Goal: Find specific page/section: Find specific page/section

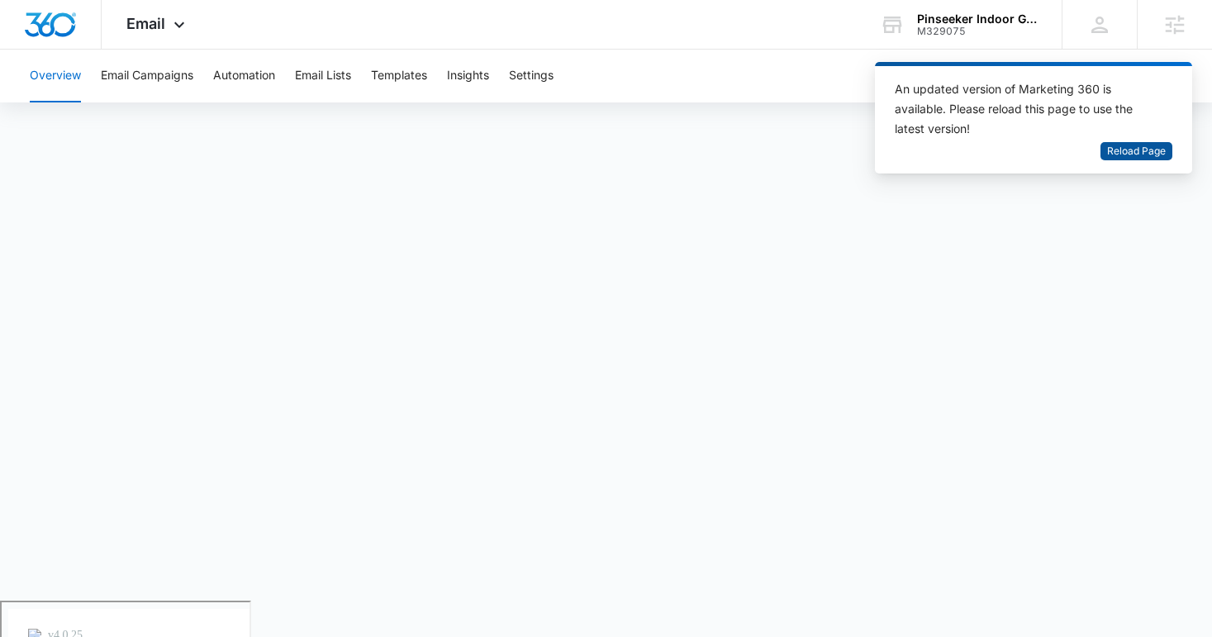
click at [1144, 157] on span "Reload Page" at bounding box center [1136, 152] width 59 height 16
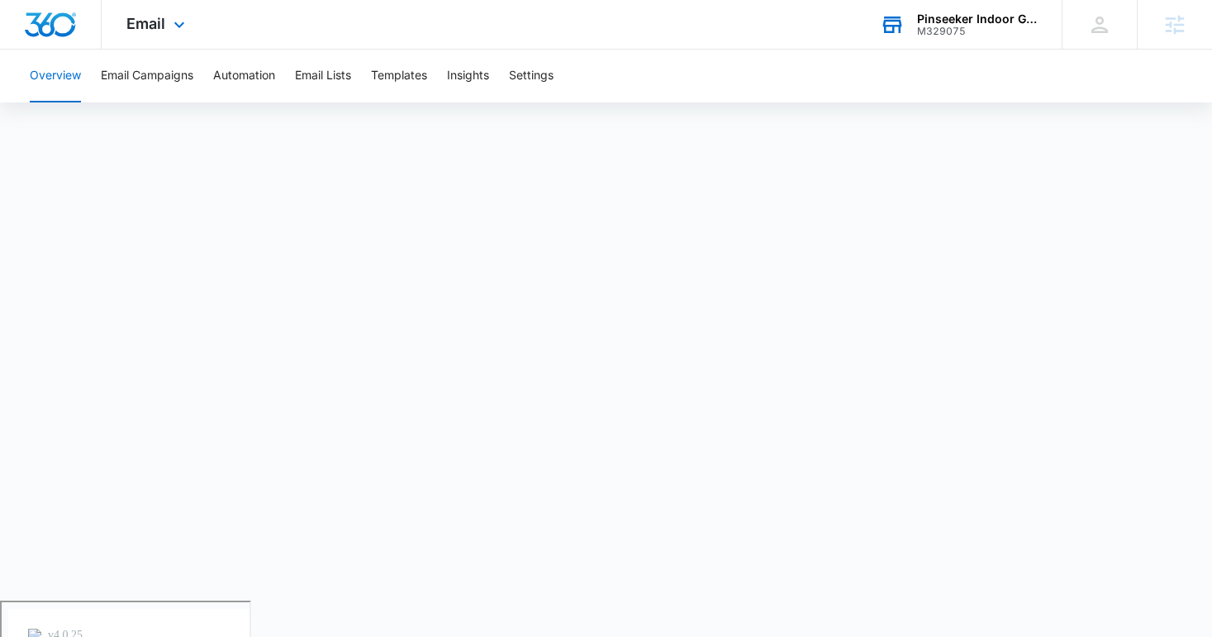
click at [943, 18] on div "Pinseeker Indoor Golf LLC" at bounding box center [977, 18] width 121 height 13
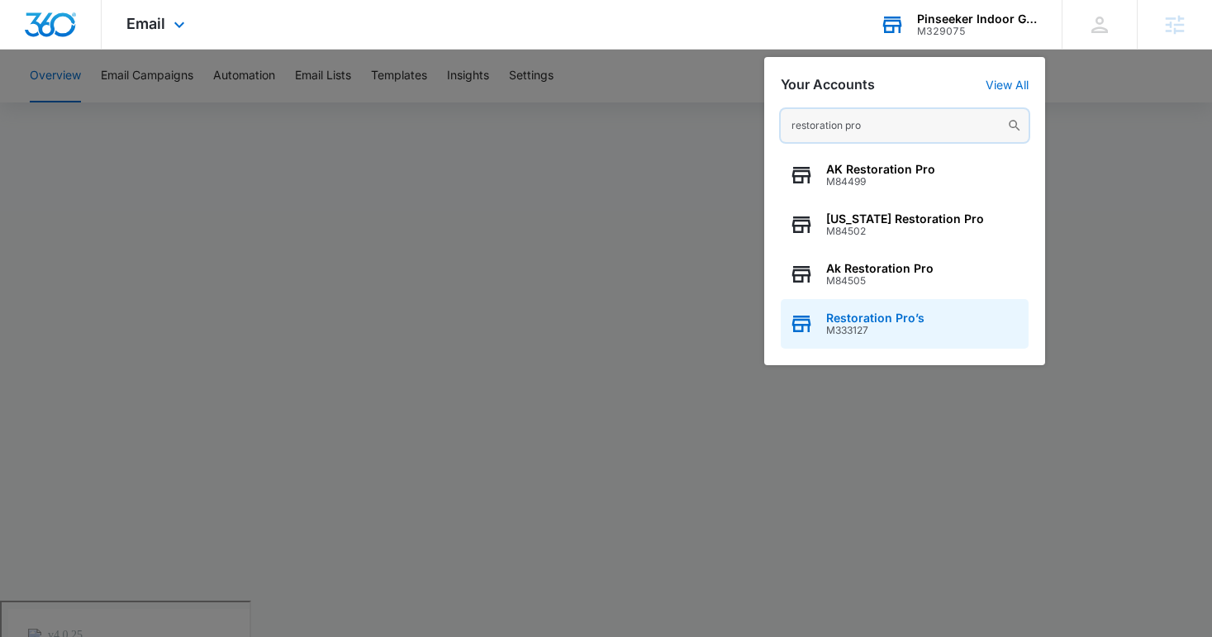
type input "restoration pro"
click at [872, 311] on div "Restoration Pro’s M333127" at bounding box center [905, 324] width 248 height 50
